Goal: Task Accomplishment & Management: Use online tool/utility

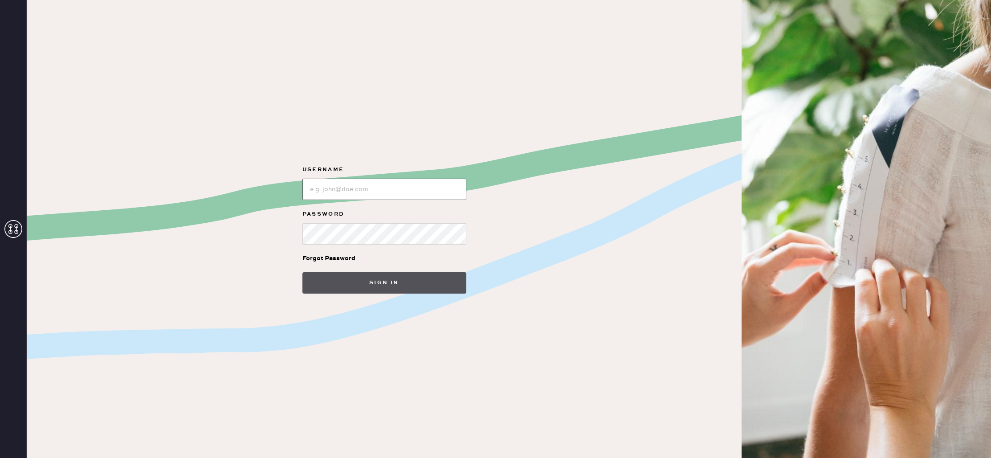
type input "reformationhenderson"
click at [428, 280] on button "Sign in" at bounding box center [384, 282] width 164 height 21
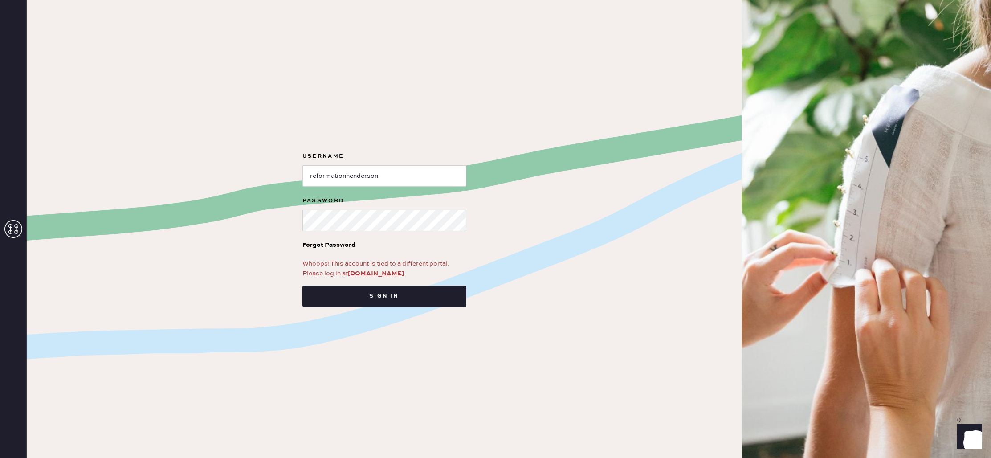
click at [389, 268] on div "Whoops! This account is tied to a different portal. Please log in at app.hemste…" at bounding box center [384, 269] width 164 height 20
click at [377, 279] on form "Username Password Forgot Password Whoops! This account is tied to a different p…" at bounding box center [384, 229] width 178 height 156
click at [380, 275] on link "app.hemster.co" at bounding box center [376, 273] width 56 height 8
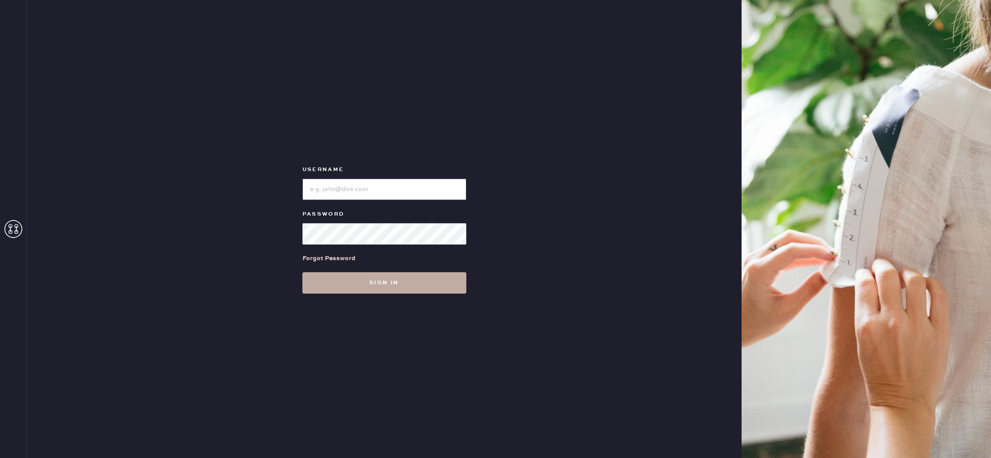
type input "reformationhenderson"
click at [387, 281] on button "Sign in" at bounding box center [384, 282] width 164 height 21
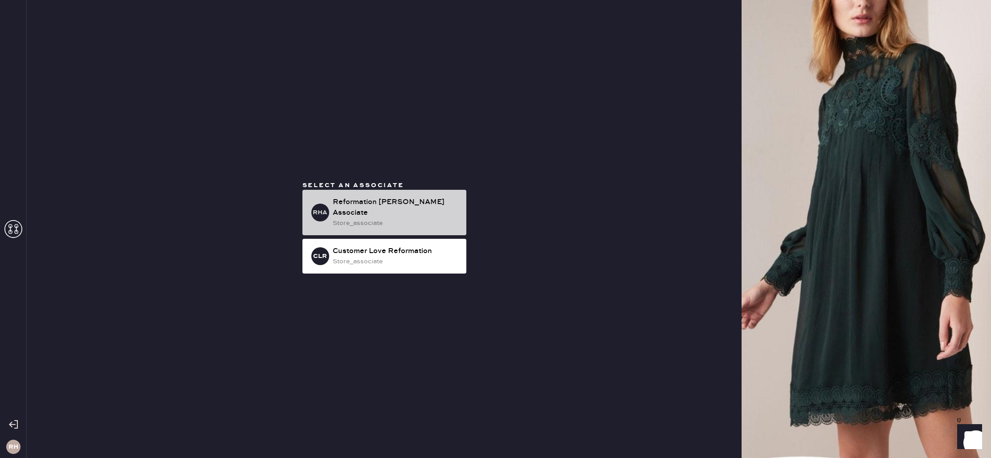
click at [383, 218] on div "store_associate" at bounding box center [396, 223] width 126 height 10
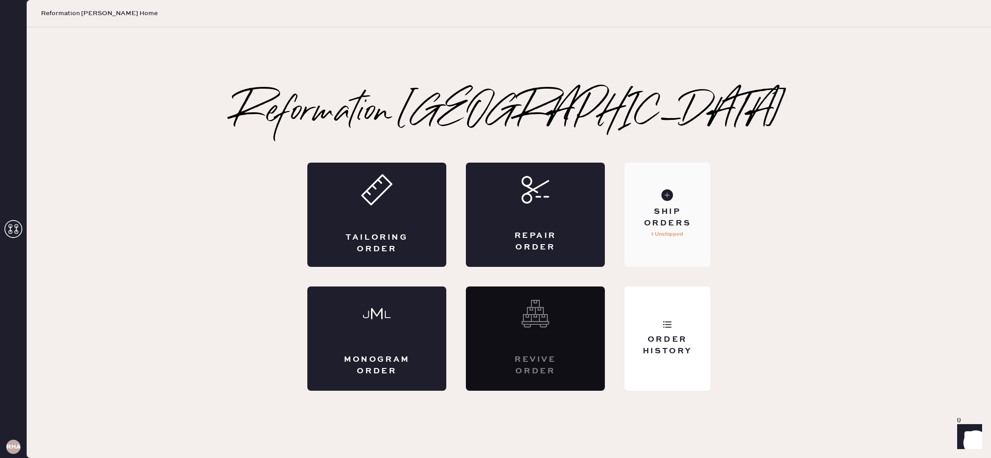
click at [692, 238] on div "Ship Orders 1 Unshipped" at bounding box center [667, 214] width 86 height 104
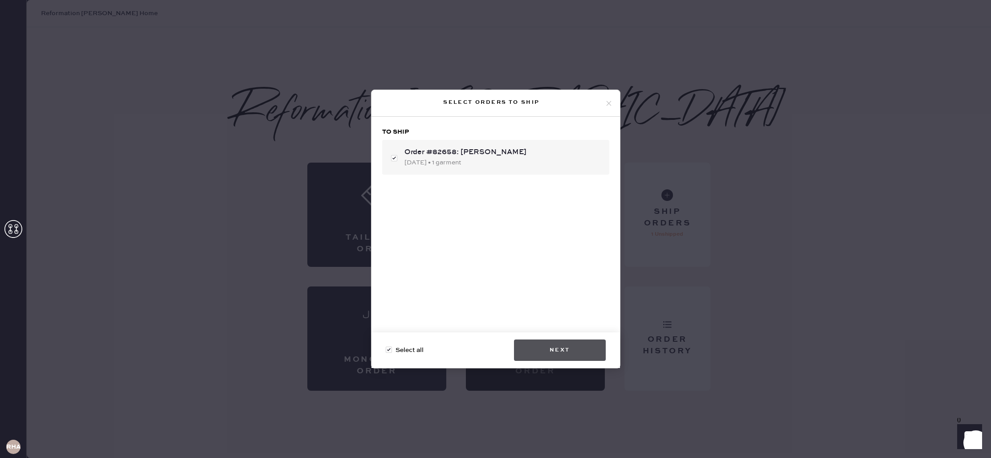
click at [580, 345] on button "Next" at bounding box center [560, 349] width 92 height 21
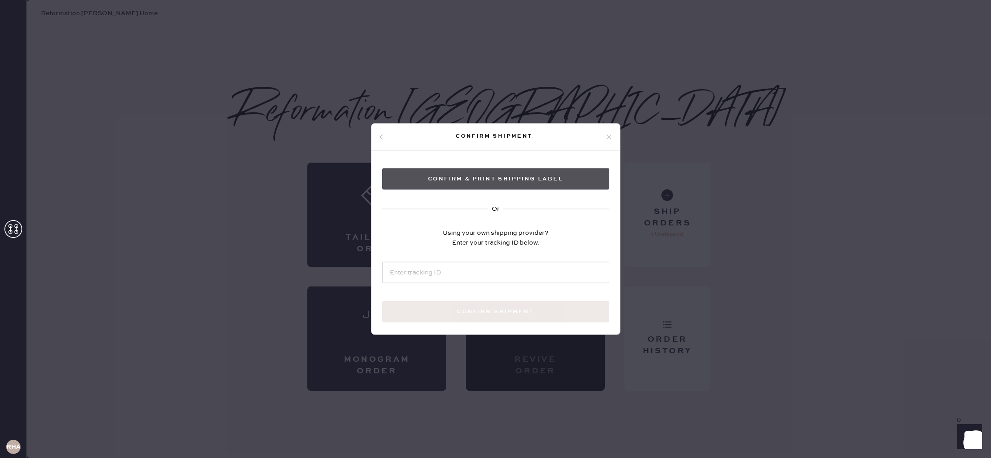
click at [512, 183] on button "Confirm & Print shipping label" at bounding box center [495, 178] width 227 height 21
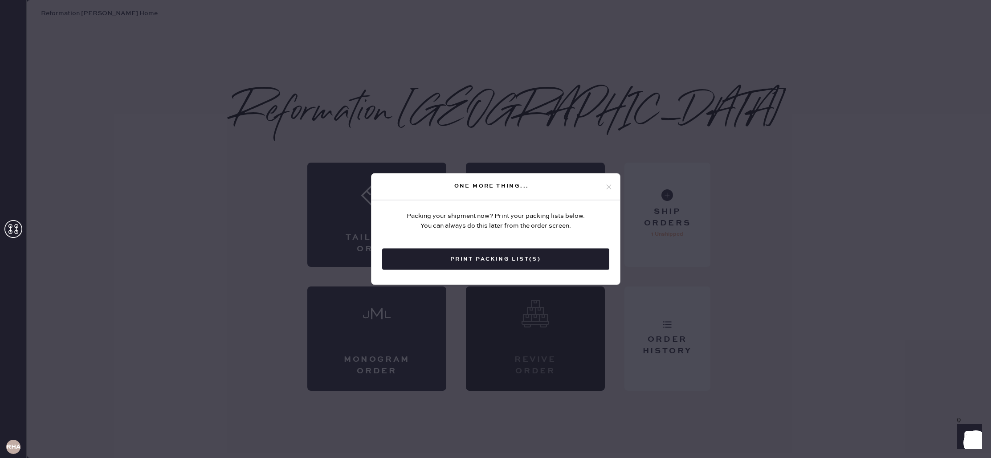
click at [608, 186] on use at bounding box center [608, 186] width 5 height 5
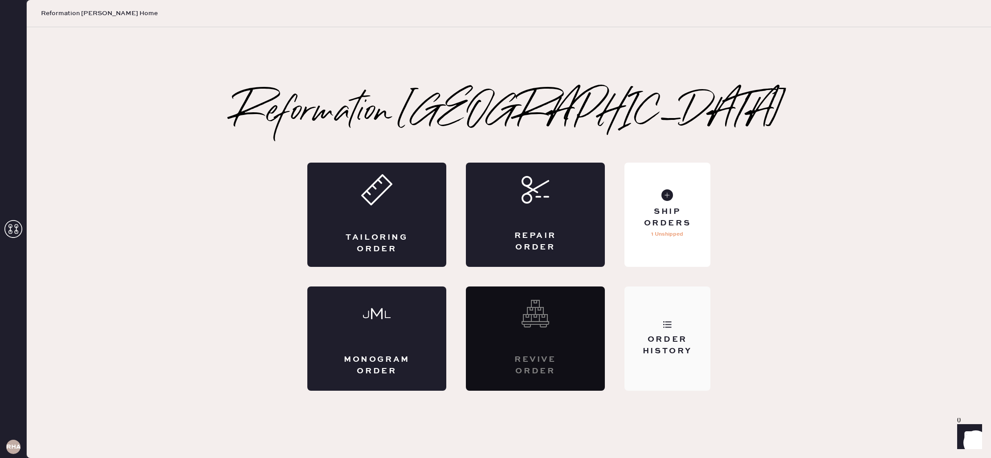
click at [697, 345] on div "Order History" at bounding box center [667, 345] width 72 height 22
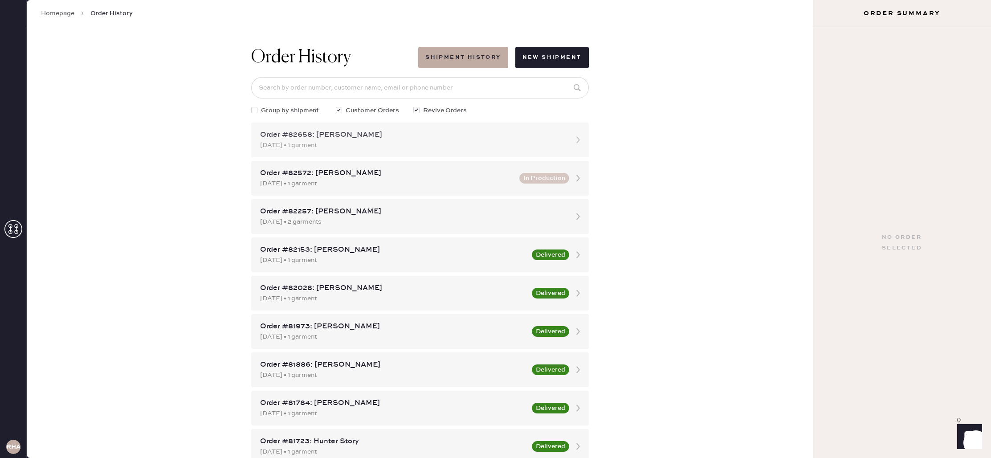
click at [383, 140] on div "[DATE] • 1 garment" at bounding box center [412, 145] width 304 height 10
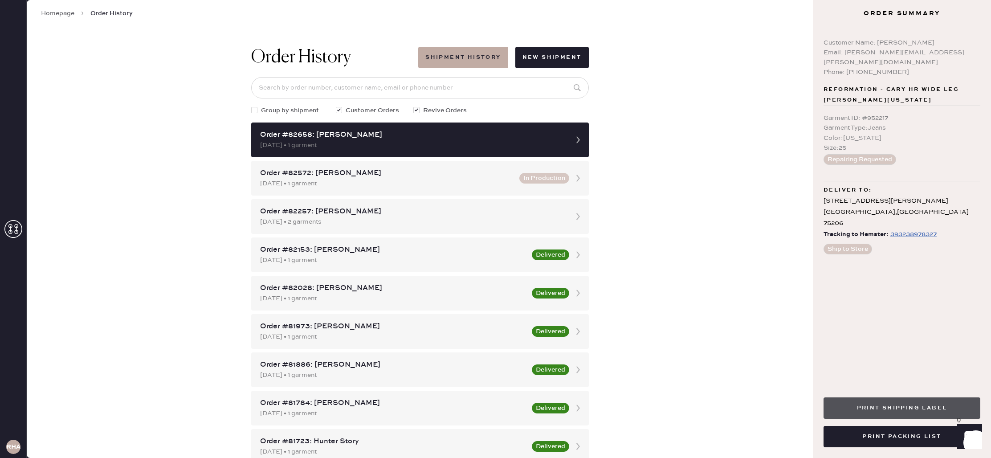
click at [928, 412] on button "Print Shipping Label" at bounding box center [901, 407] width 157 height 21
